Goal: Task Accomplishment & Management: Manage account settings

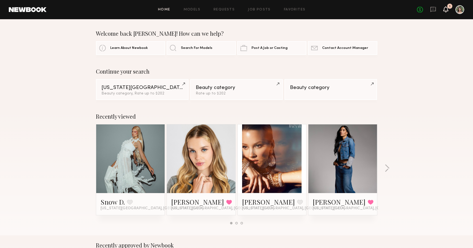
click at [446, 9] on icon at bounding box center [445, 9] width 4 height 4
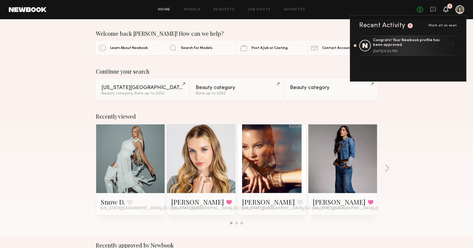
click at [462, 13] on div at bounding box center [459, 9] width 9 height 9
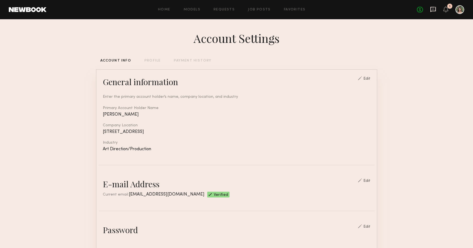
click at [433, 10] on icon at bounding box center [433, 9] width 6 height 6
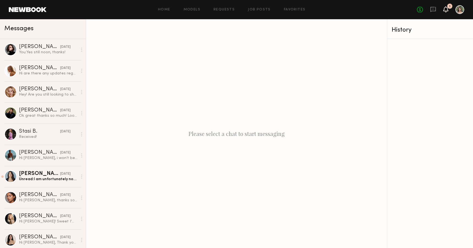
click at [446, 12] on icon at bounding box center [446, 12] width 2 height 1
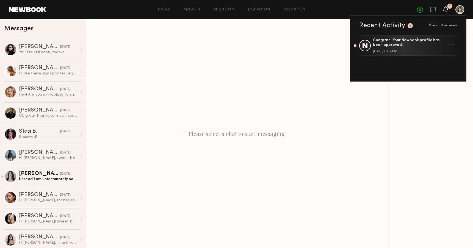
click at [446, 12] on icon at bounding box center [446, 12] width 2 height 1
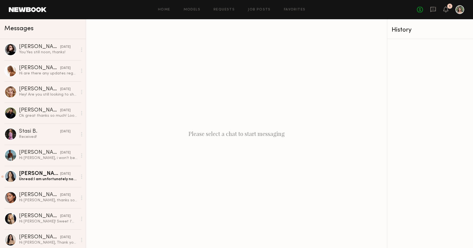
click at [458, 10] on div at bounding box center [459, 9] width 9 height 9
